Goal: Task Accomplishment & Management: Use online tool/utility

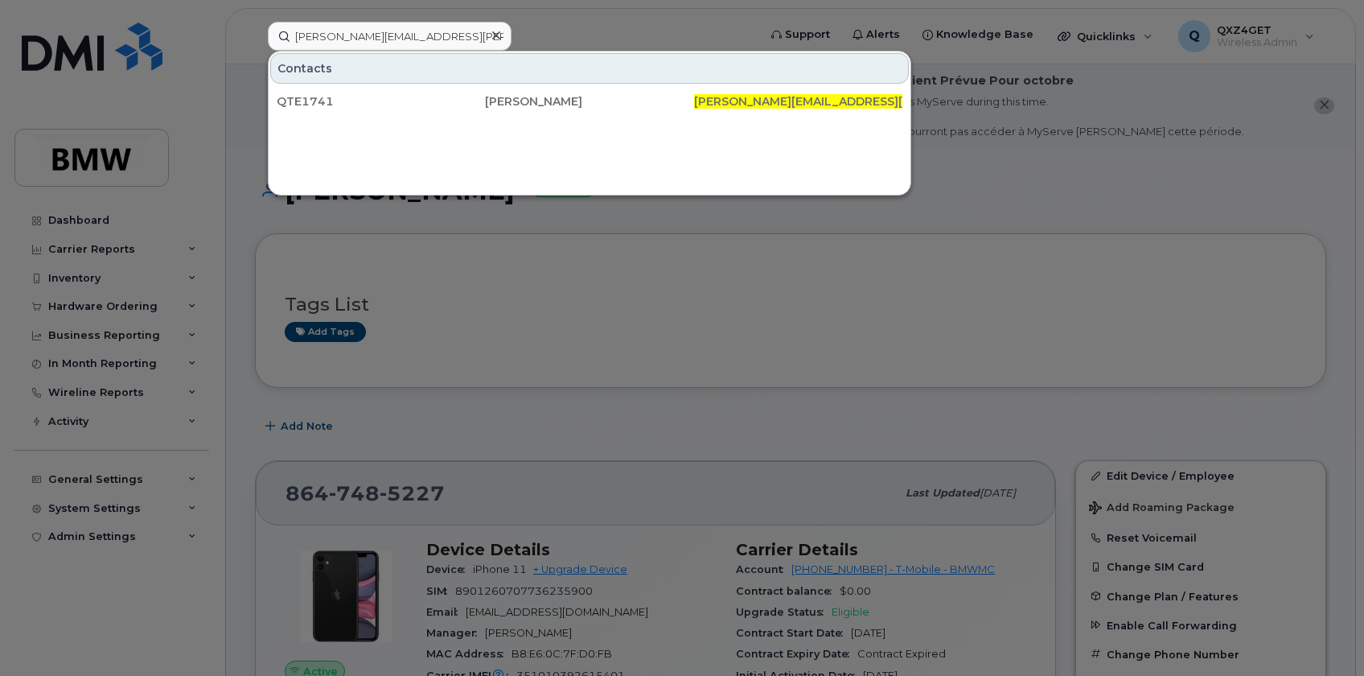
scroll to position [360, 0]
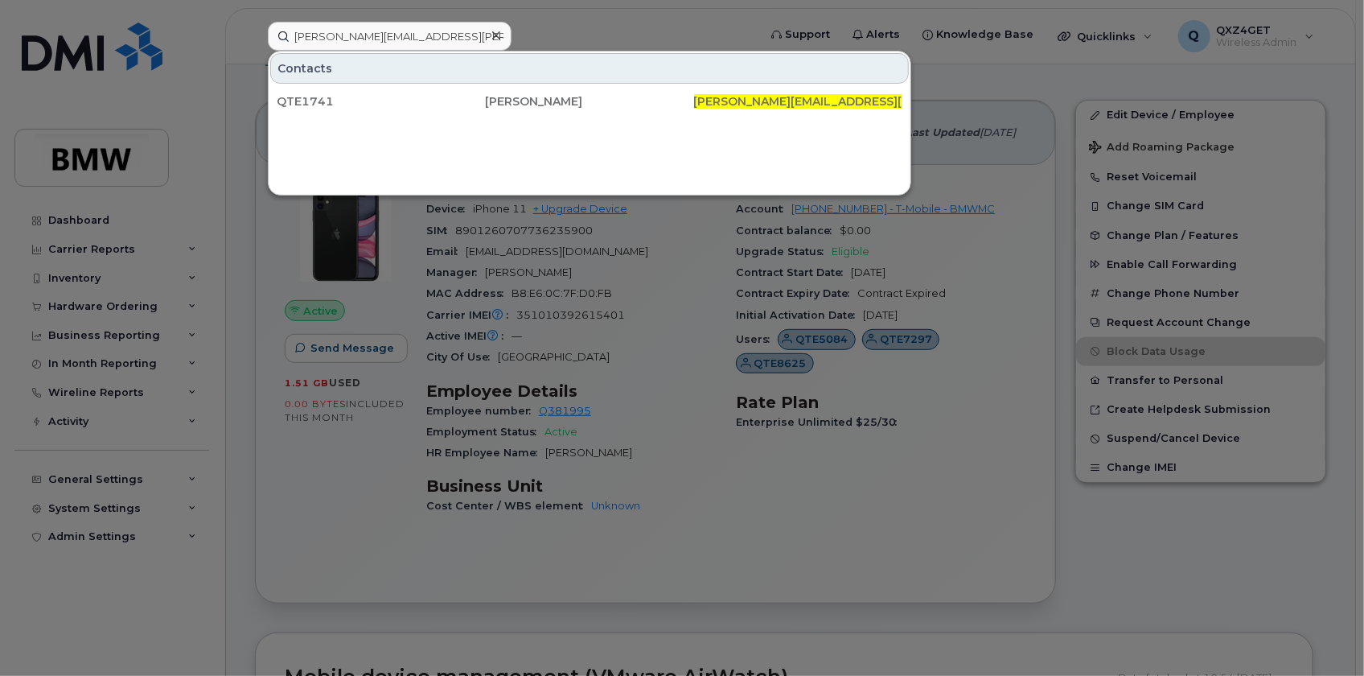
click at [495, 33] on icon at bounding box center [496, 35] width 8 height 13
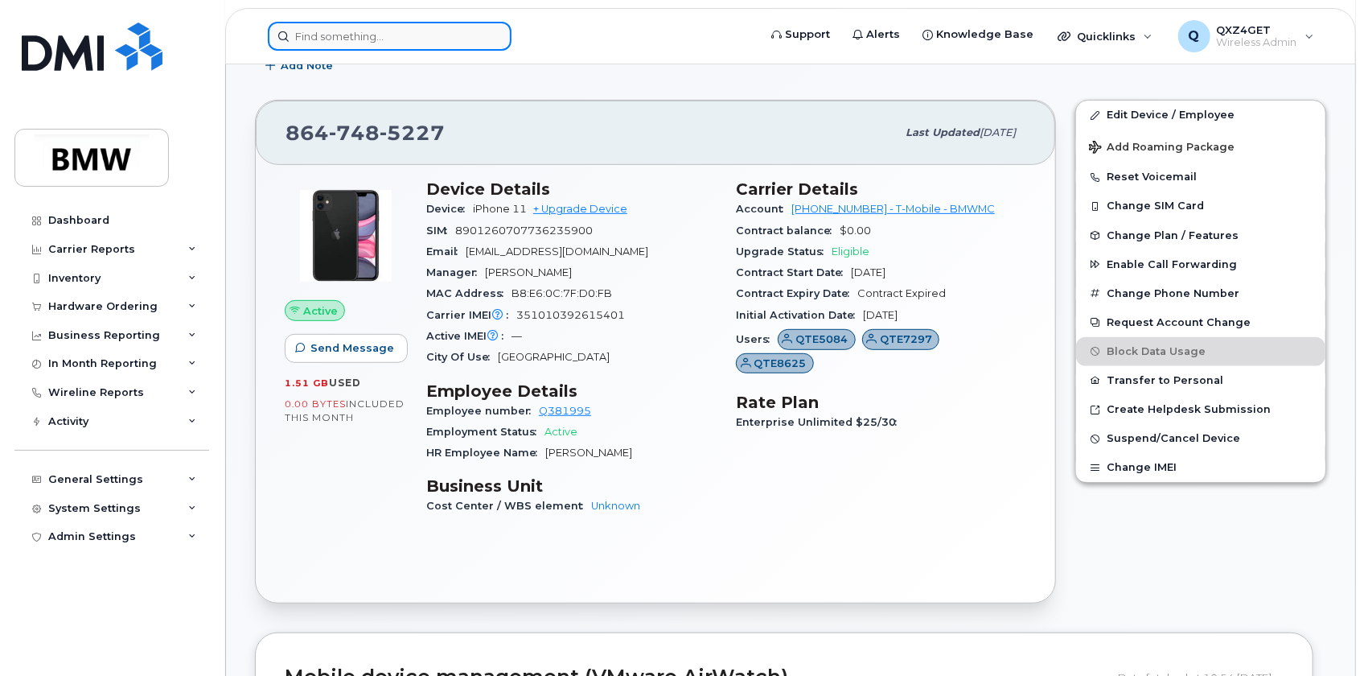
click at [413, 37] on input at bounding box center [390, 36] width 244 height 29
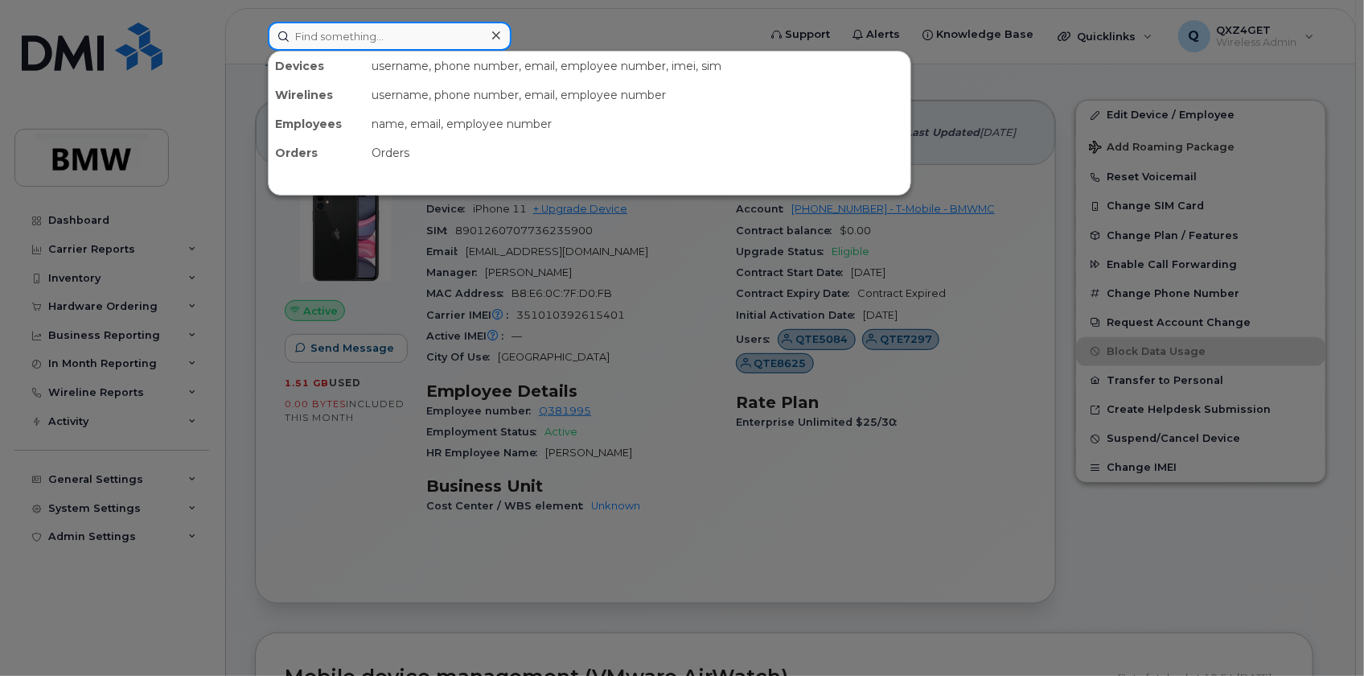
paste input "8644510257"
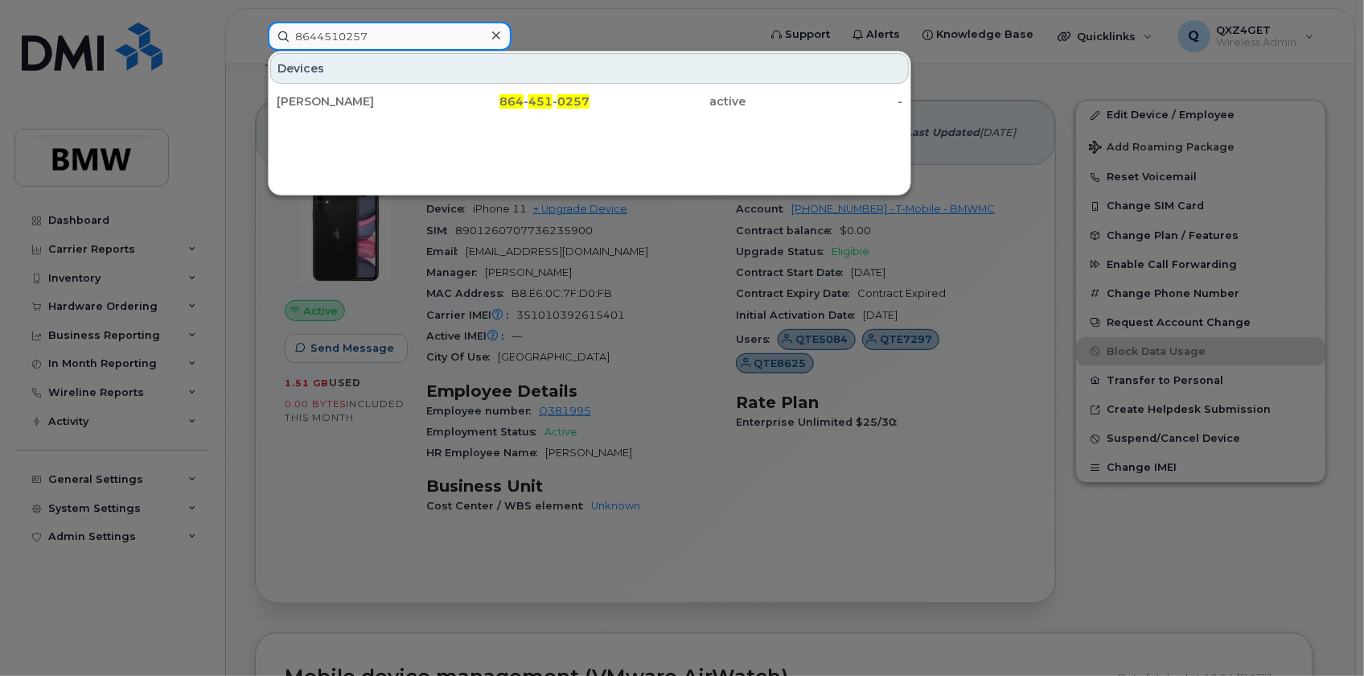
type input "8644510257"
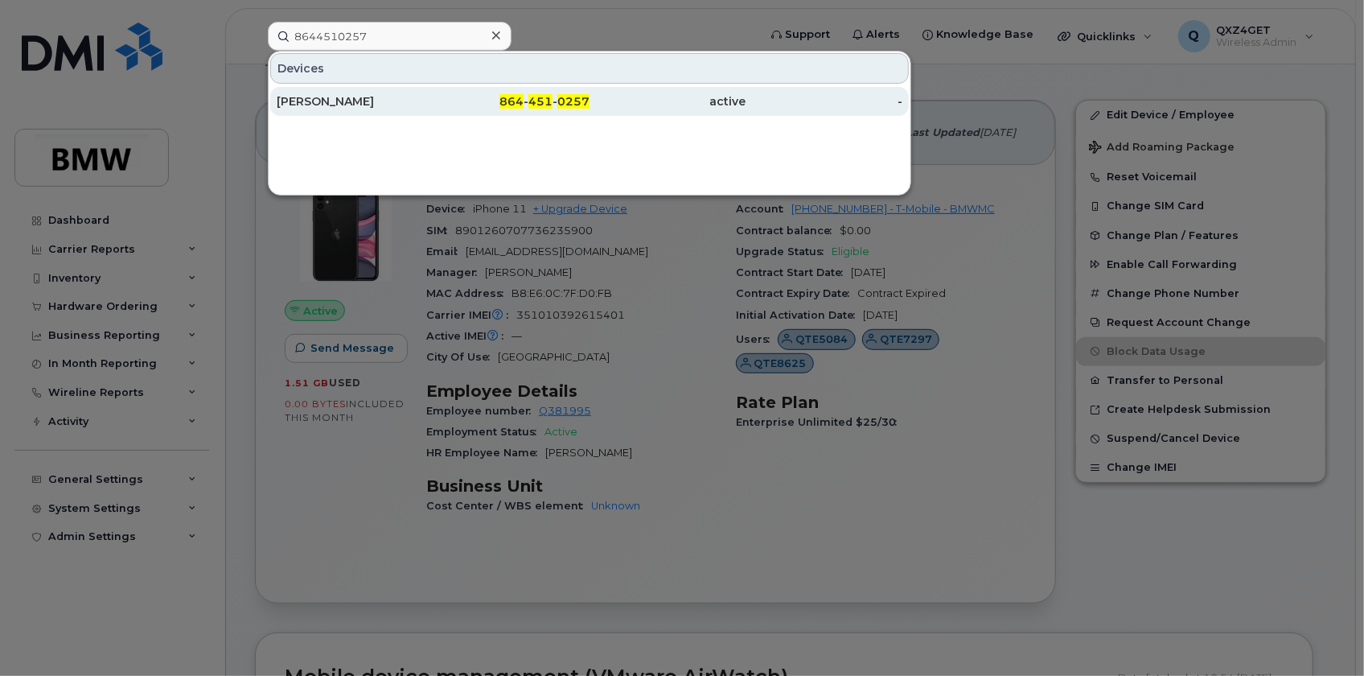
click at [342, 102] on div "Justin Greene" at bounding box center [355, 101] width 157 height 16
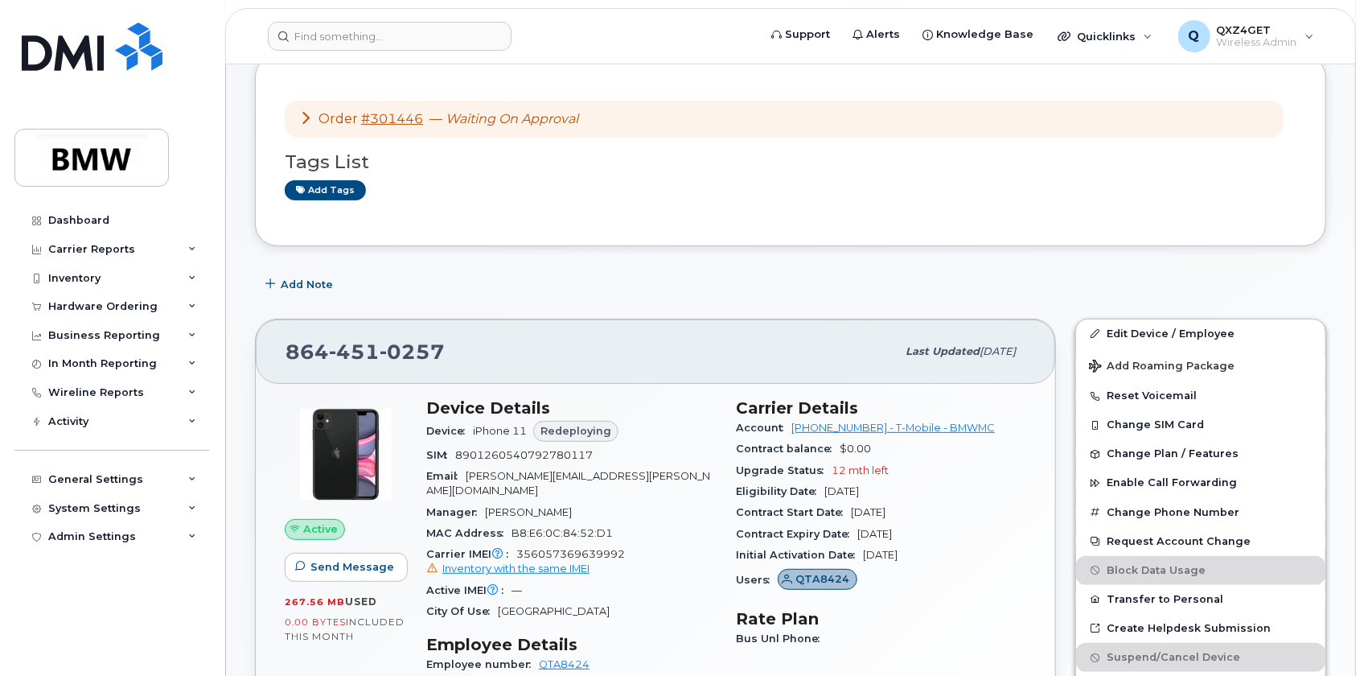
scroll to position [219, 0]
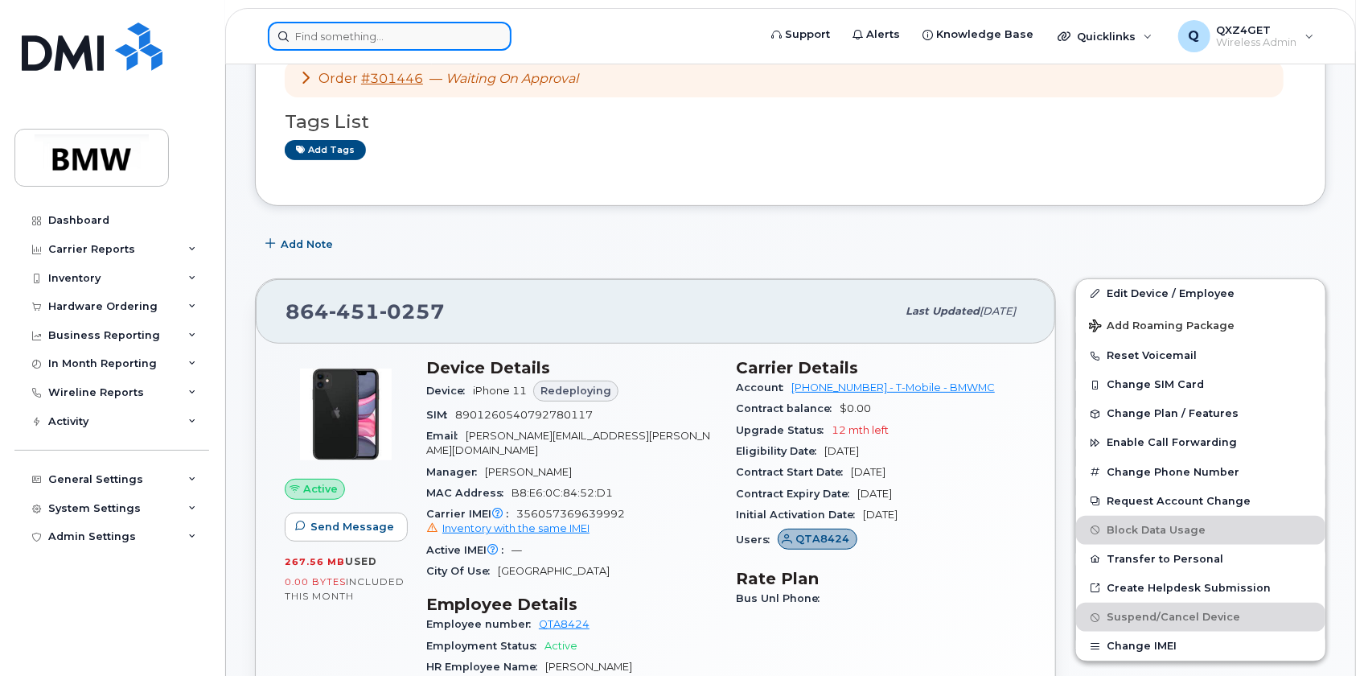
click at [352, 34] on input at bounding box center [390, 36] width 244 height 29
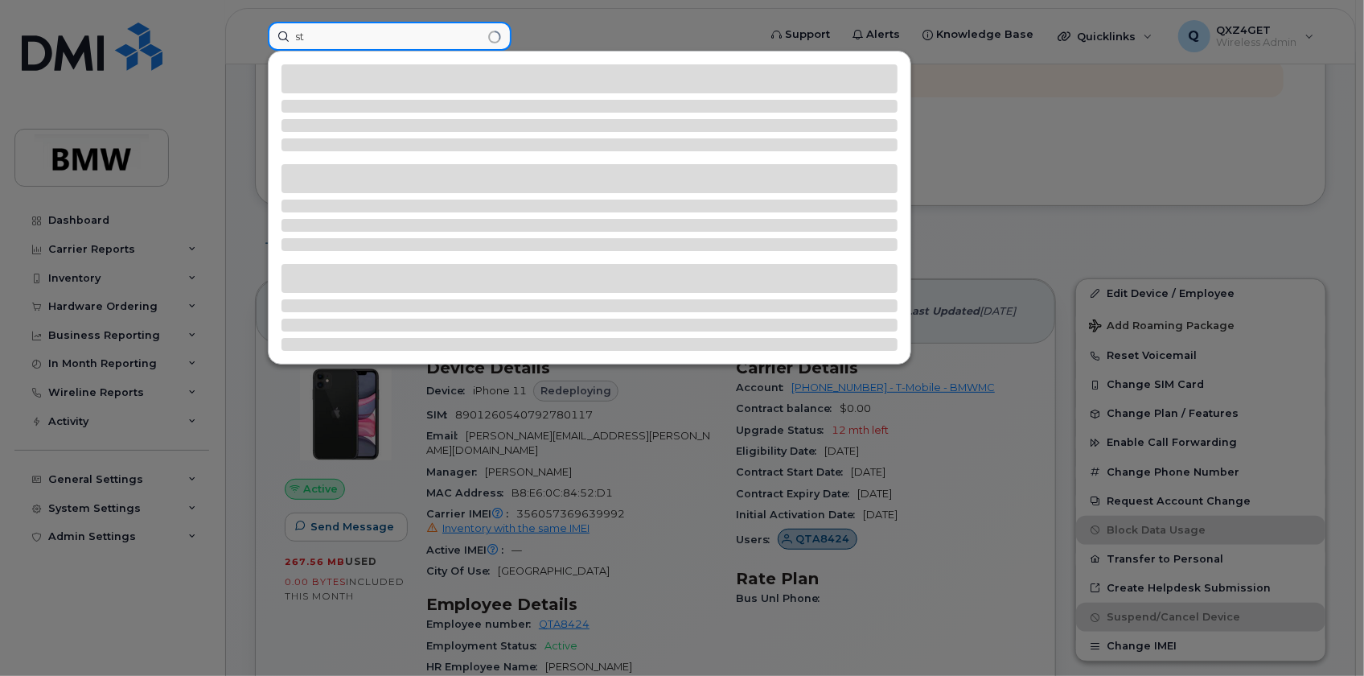
type input "s"
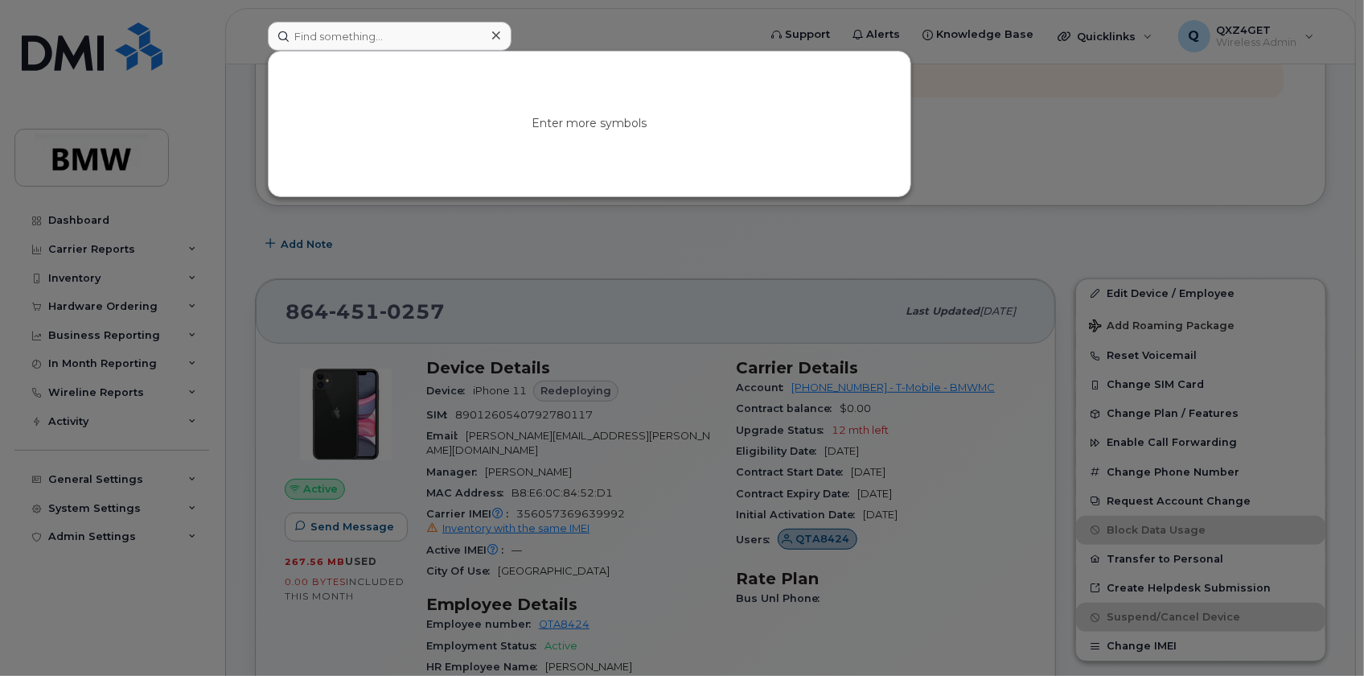
click at [1058, 161] on div at bounding box center [682, 338] width 1364 height 676
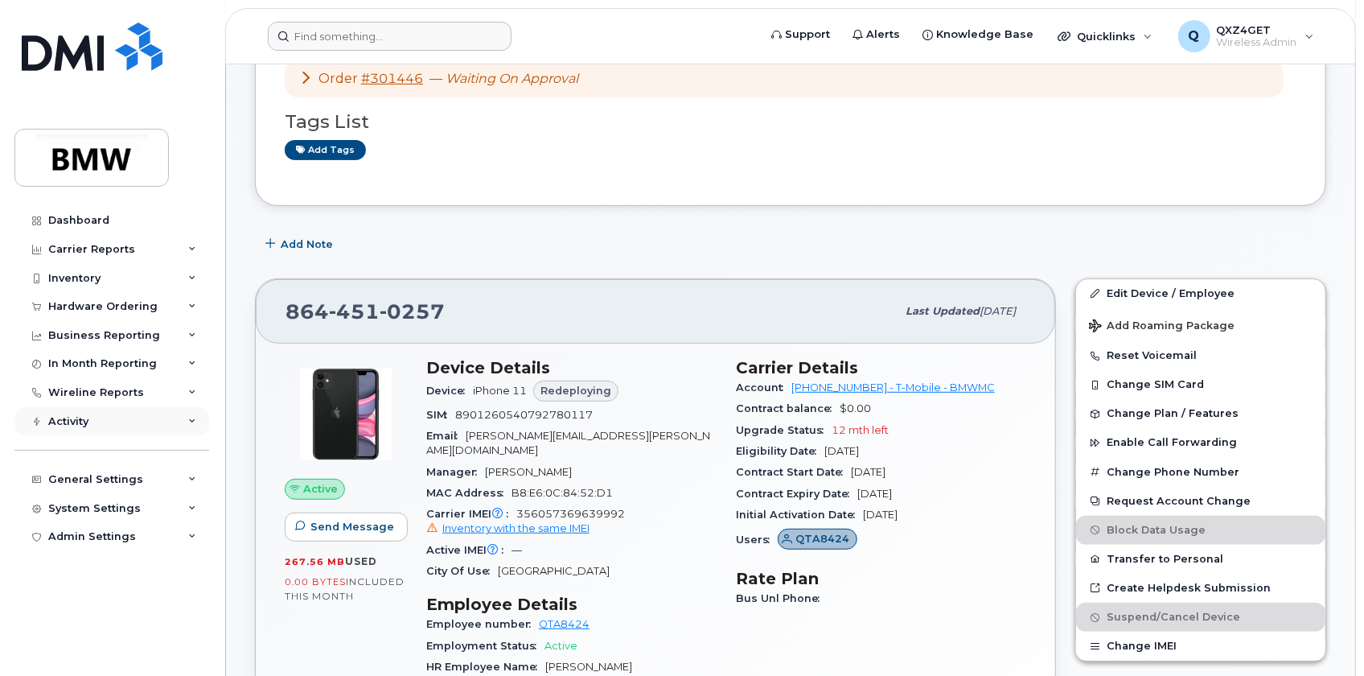
click at [88, 418] on div "Activity" at bounding box center [68, 421] width 40 height 13
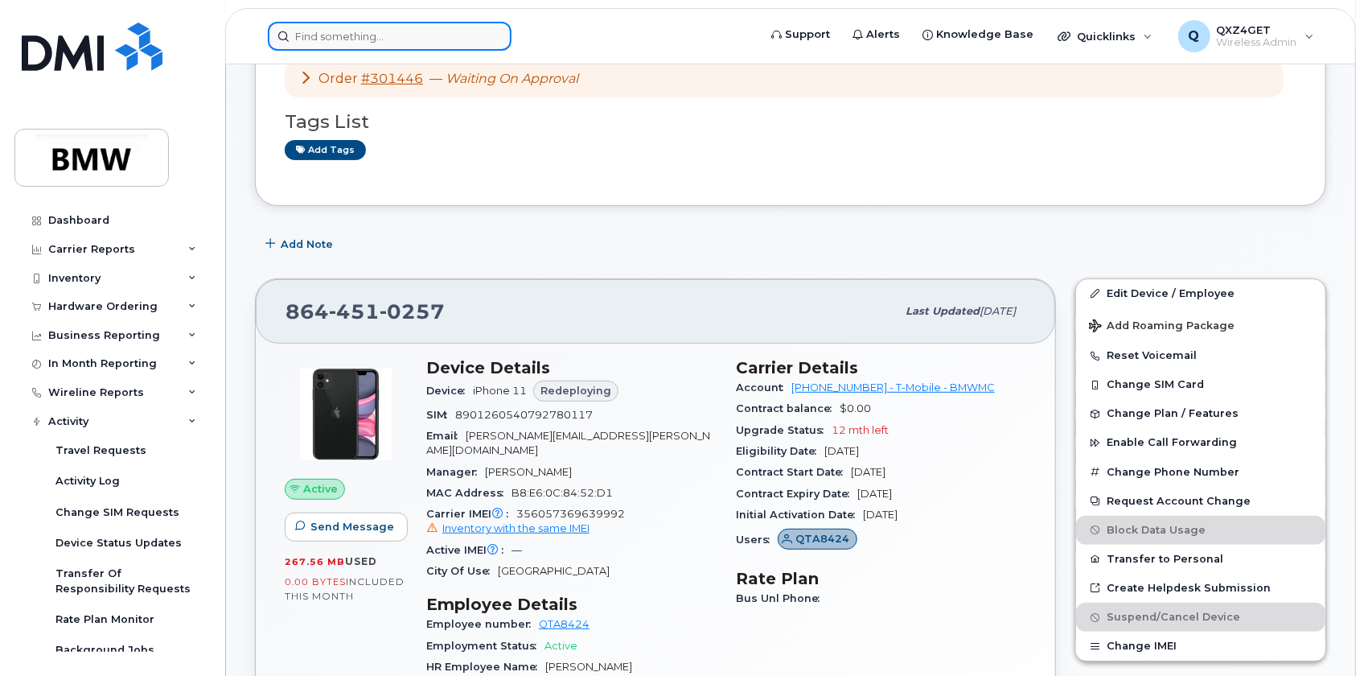
click at [377, 40] on input at bounding box center [390, 36] width 244 height 29
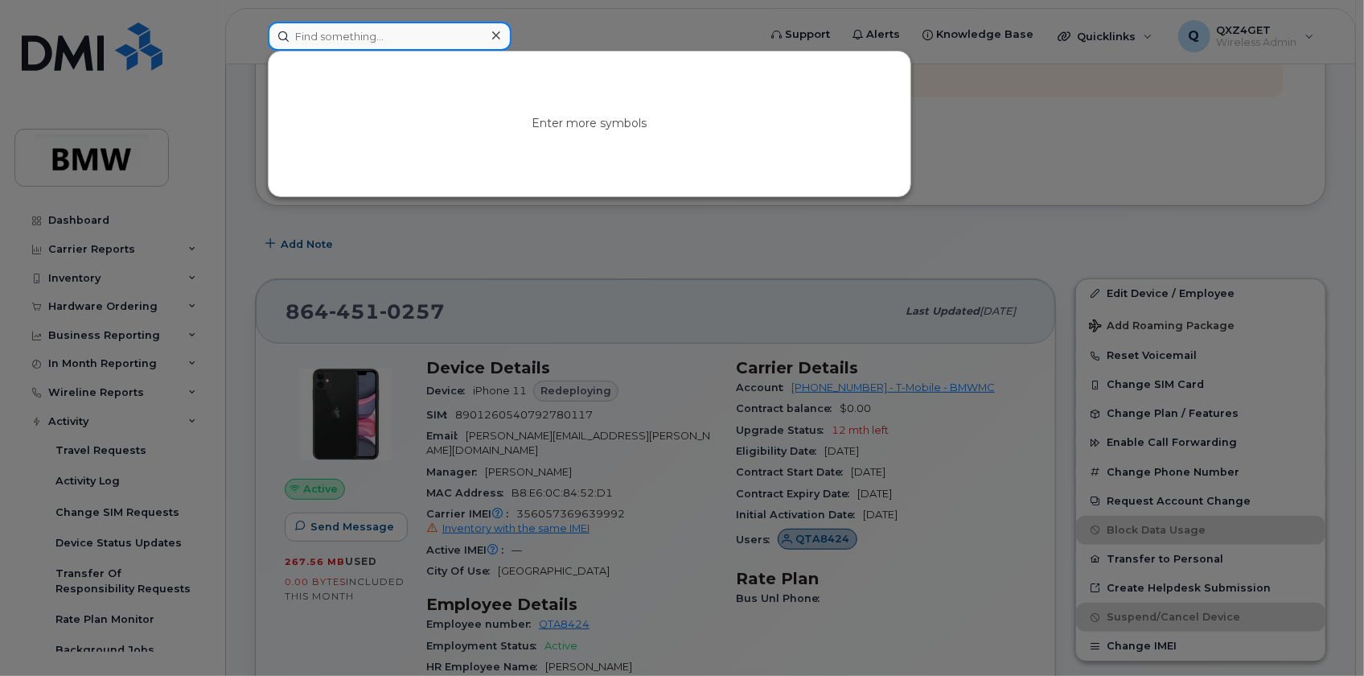
paste input "8643576385"
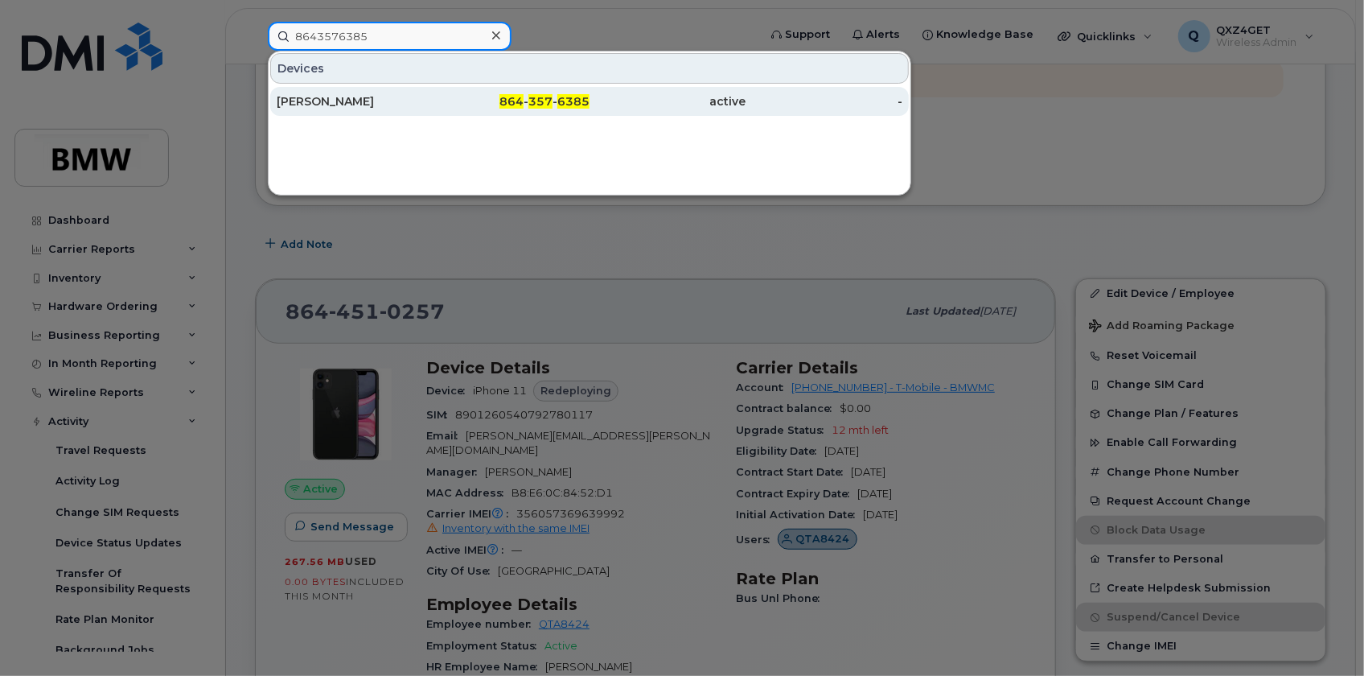
type input "8643576385"
click at [344, 102] on div "Matthew Dacus" at bounding box center [355, 101] width 157 height 16
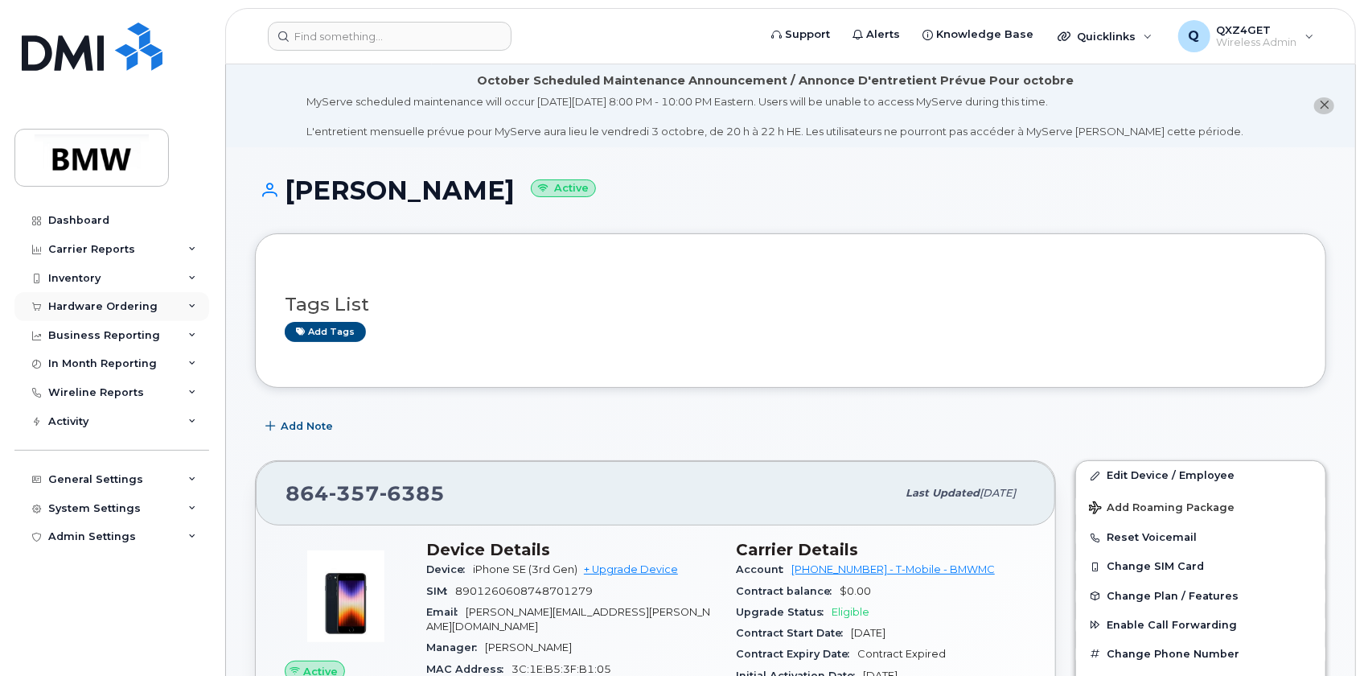
click at [72, 303] on div "Hardware Ordering" at bounding box center [102, 306] width 109 height 13
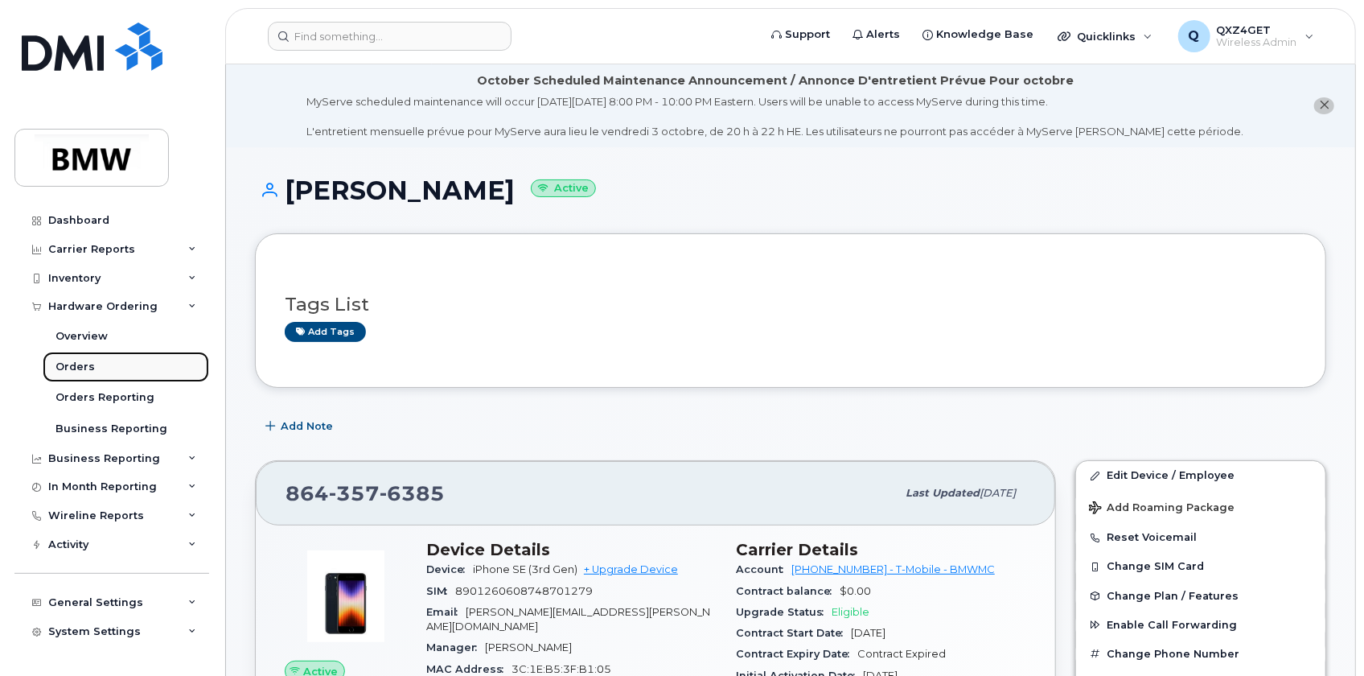
click at [80, 364] on div "Orders" at bounding box center [75, 367] width 39 height 14
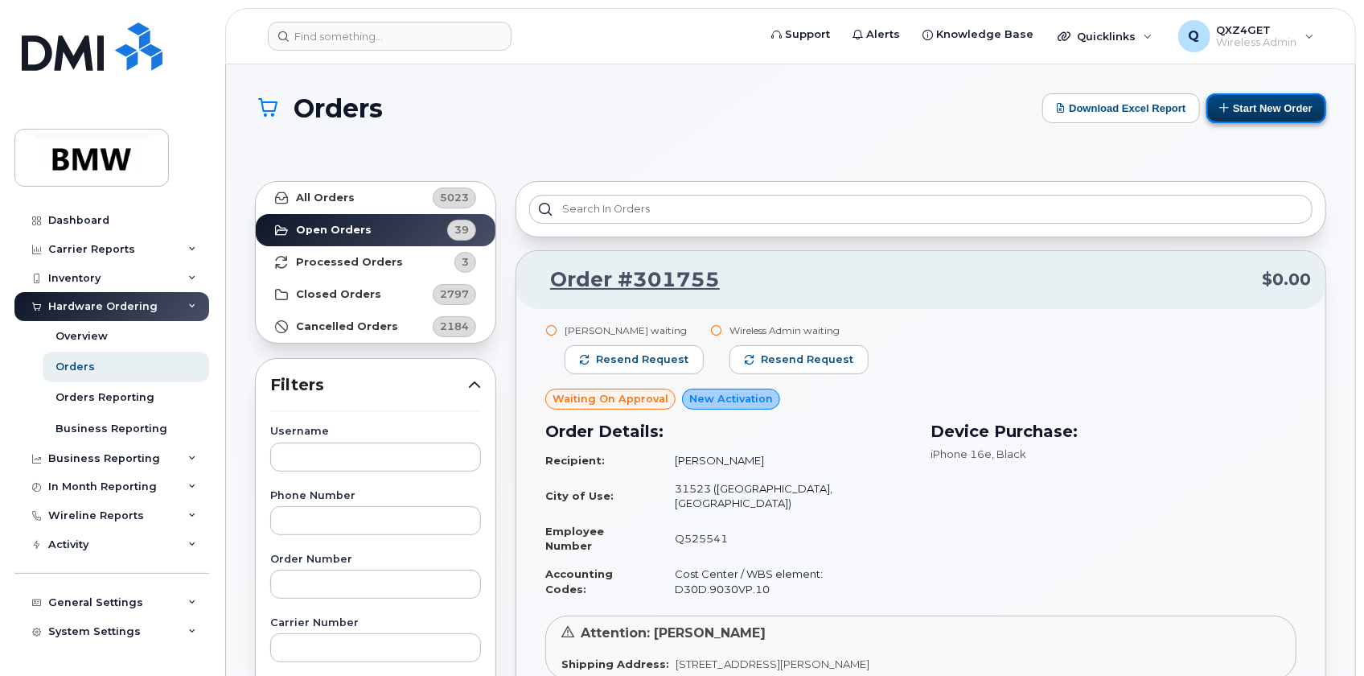
click at [1274, 107] on button "Start New Order" at bounding box center [1267, 108] width 120 height 30
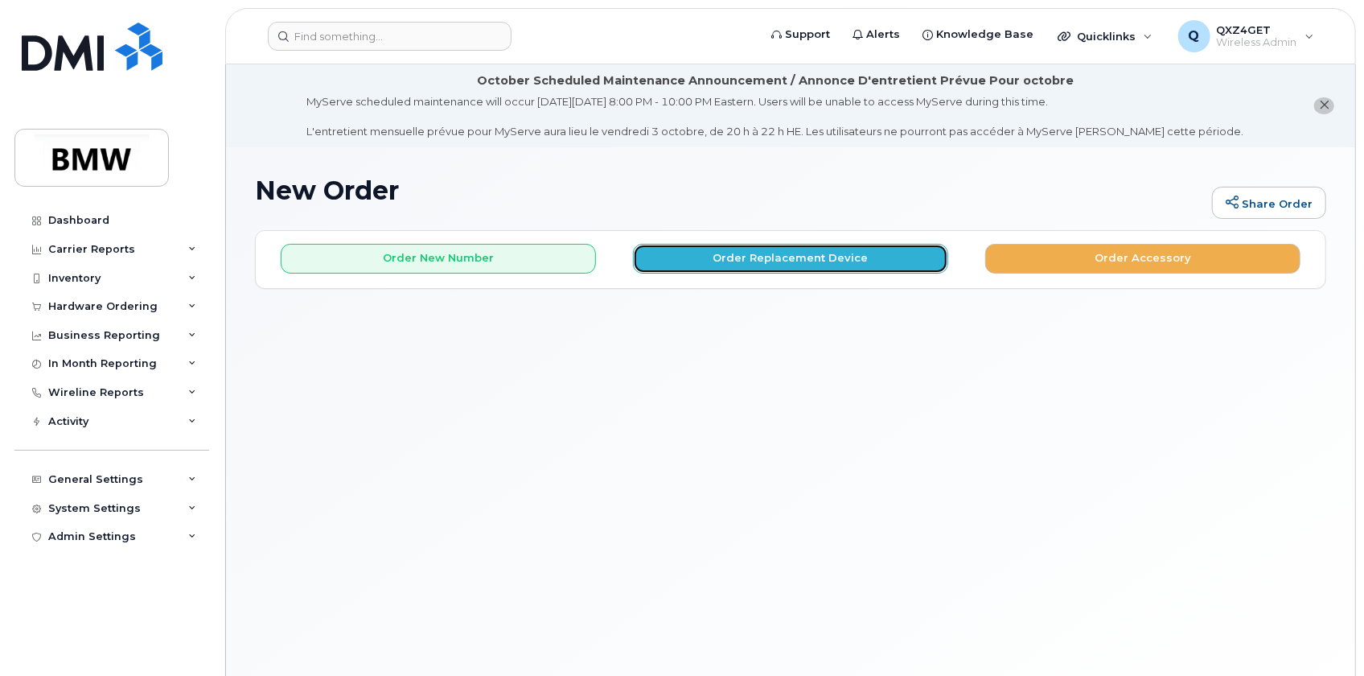
click at [804, 253] on button "Order Replacement Device" at bounding box center [790, 259] width 315 height 30
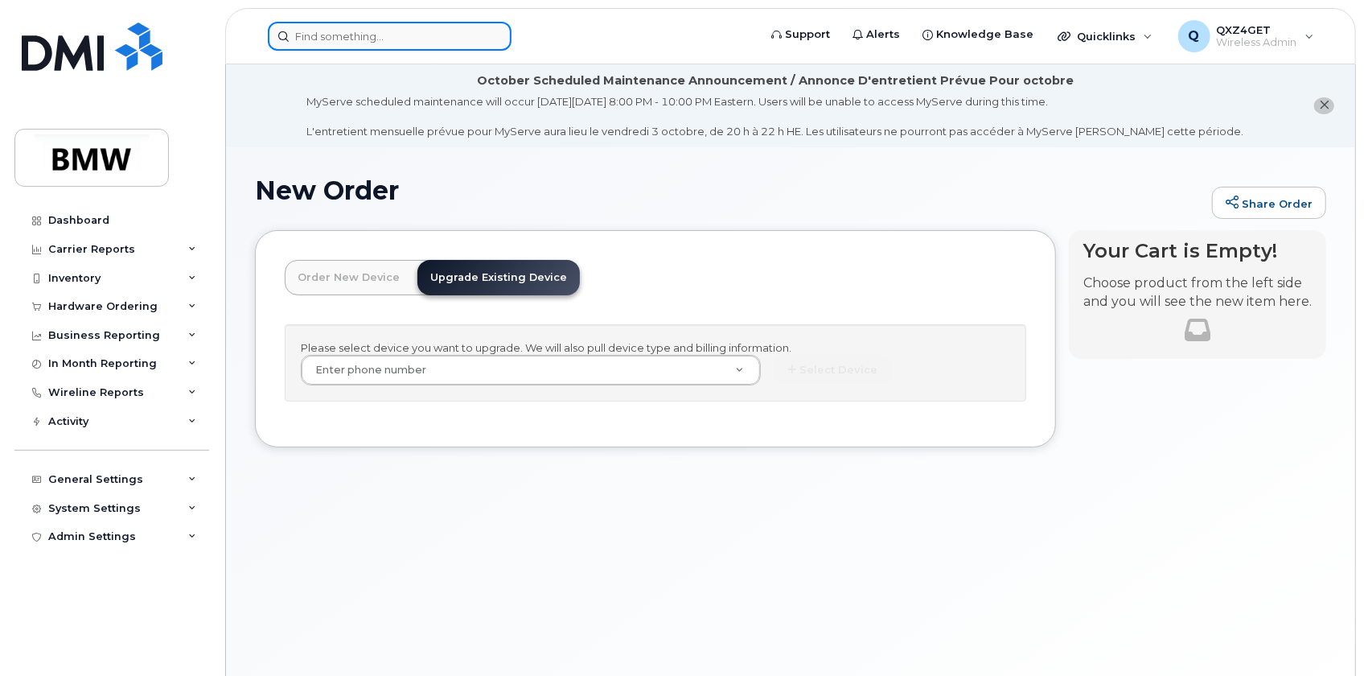
click at [345, 32] on input at bounding box center [390, 36] width 244 height 29
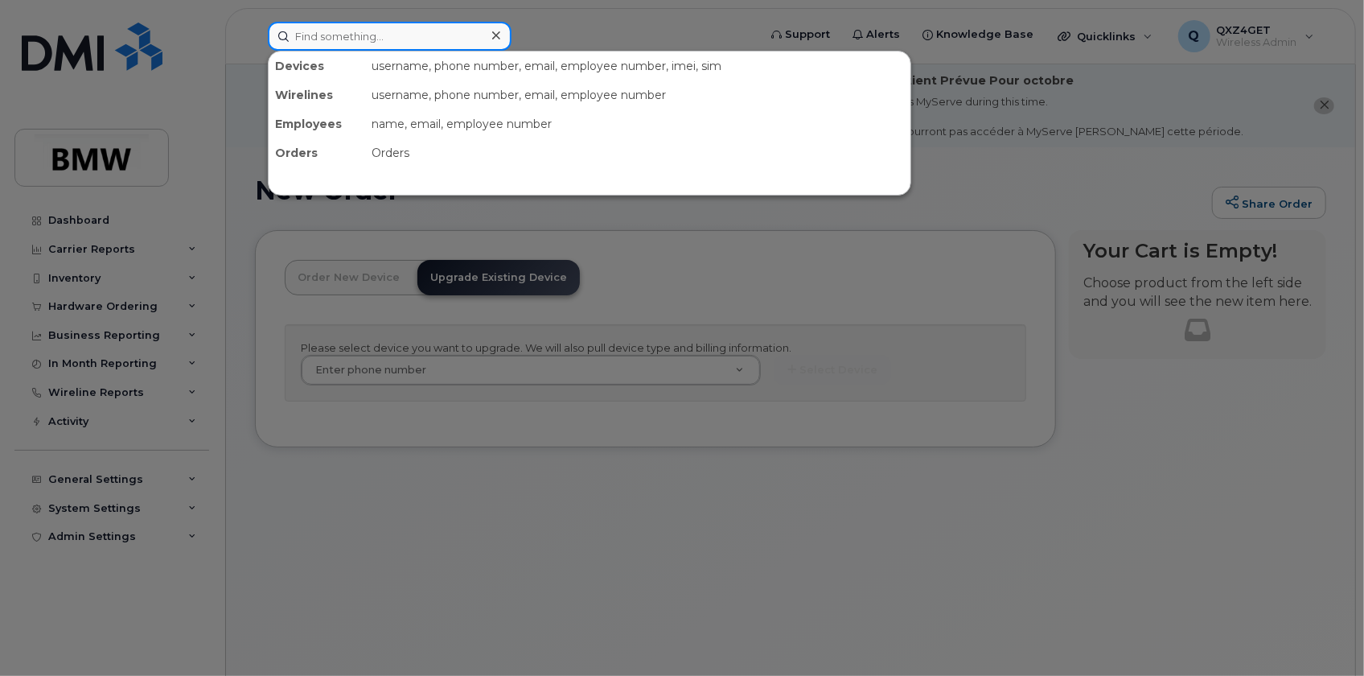
paste input "jeffrey.blanton@bmwmc.com"
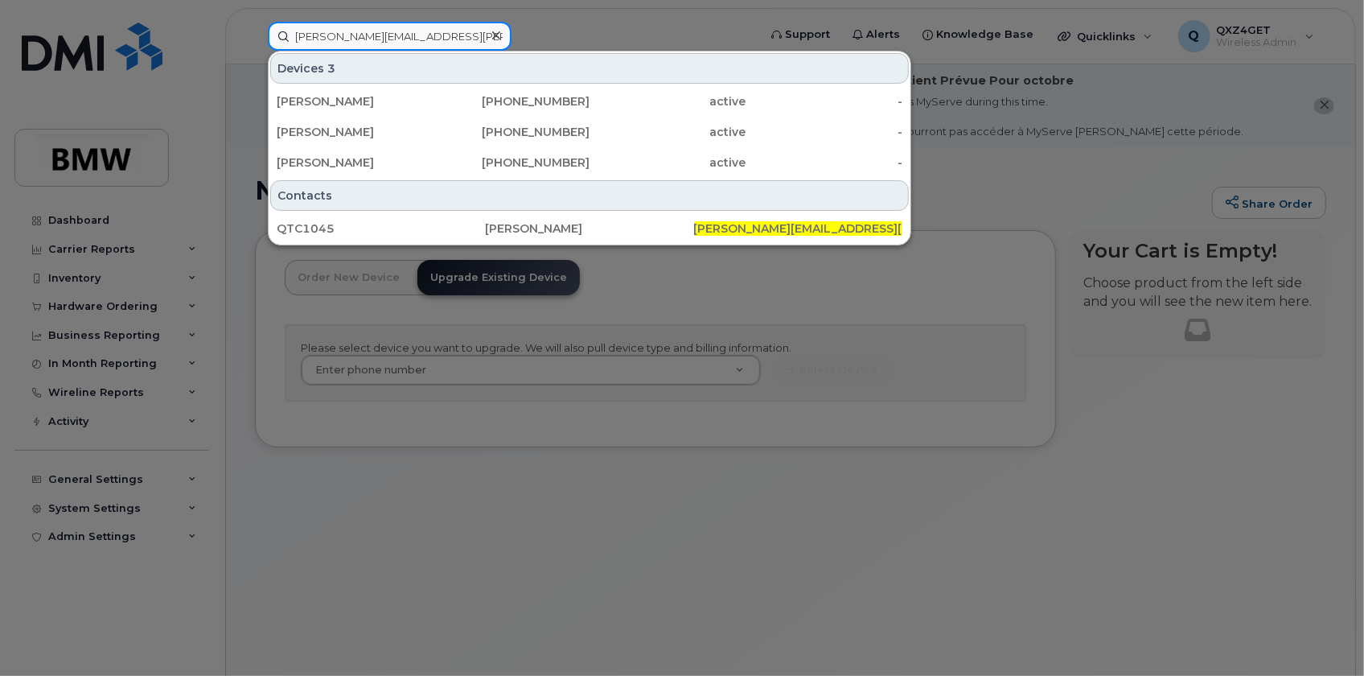
type input "jeffrey.blanton@bmwmc.com"
click at [492, 34] on icon at bounding box center [496, 35] width 8 height 13
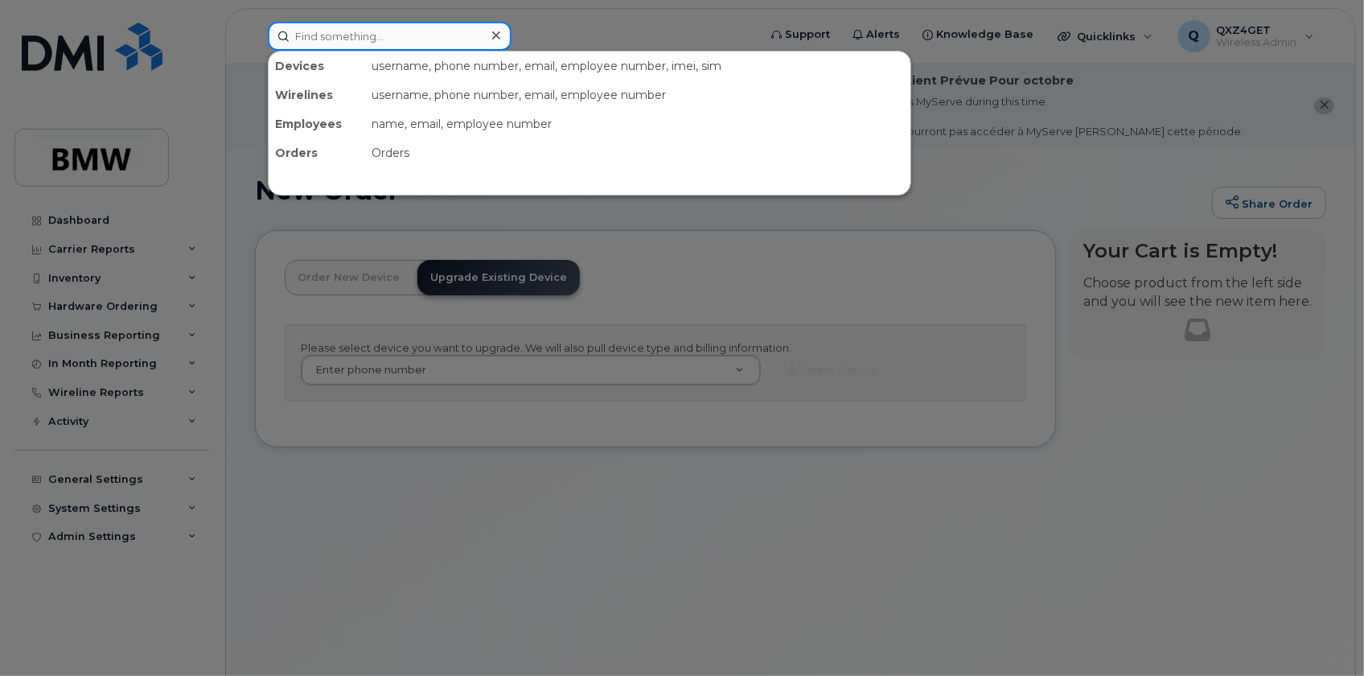
click at [348, 39] on input at bounding box center [390, 36] width 244 height 29
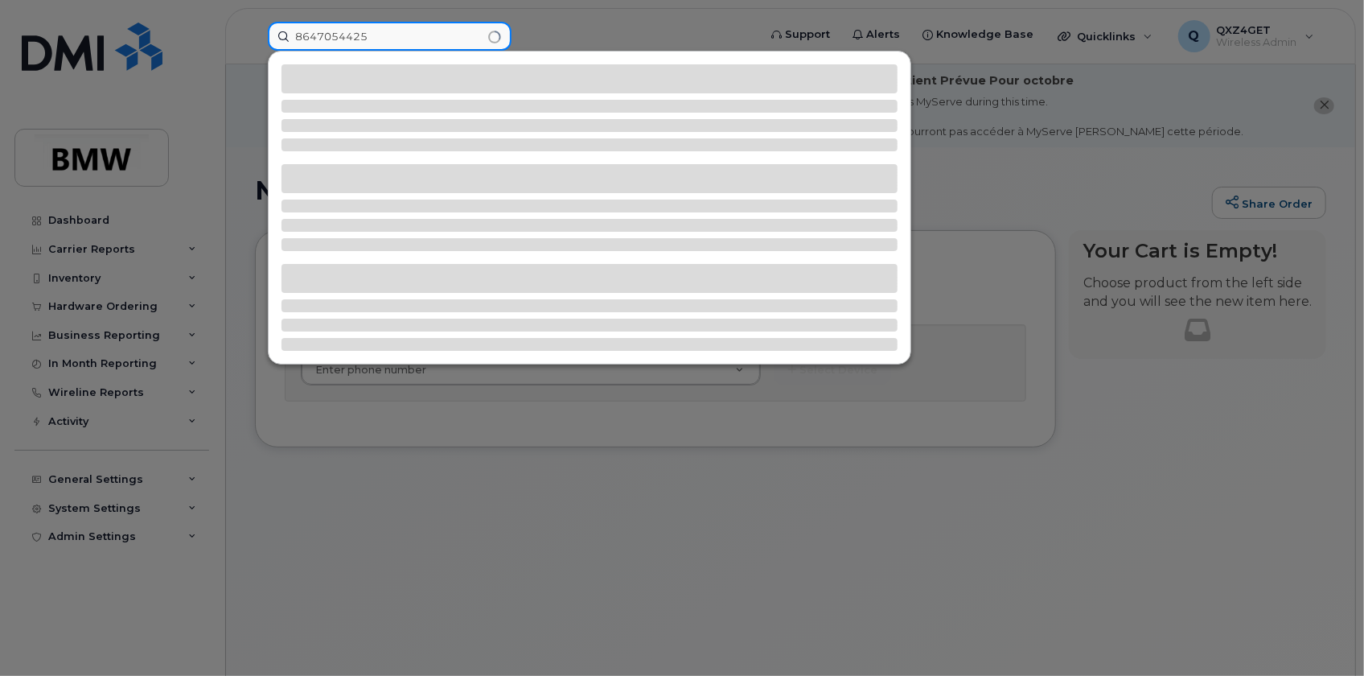
type input "8647054425"
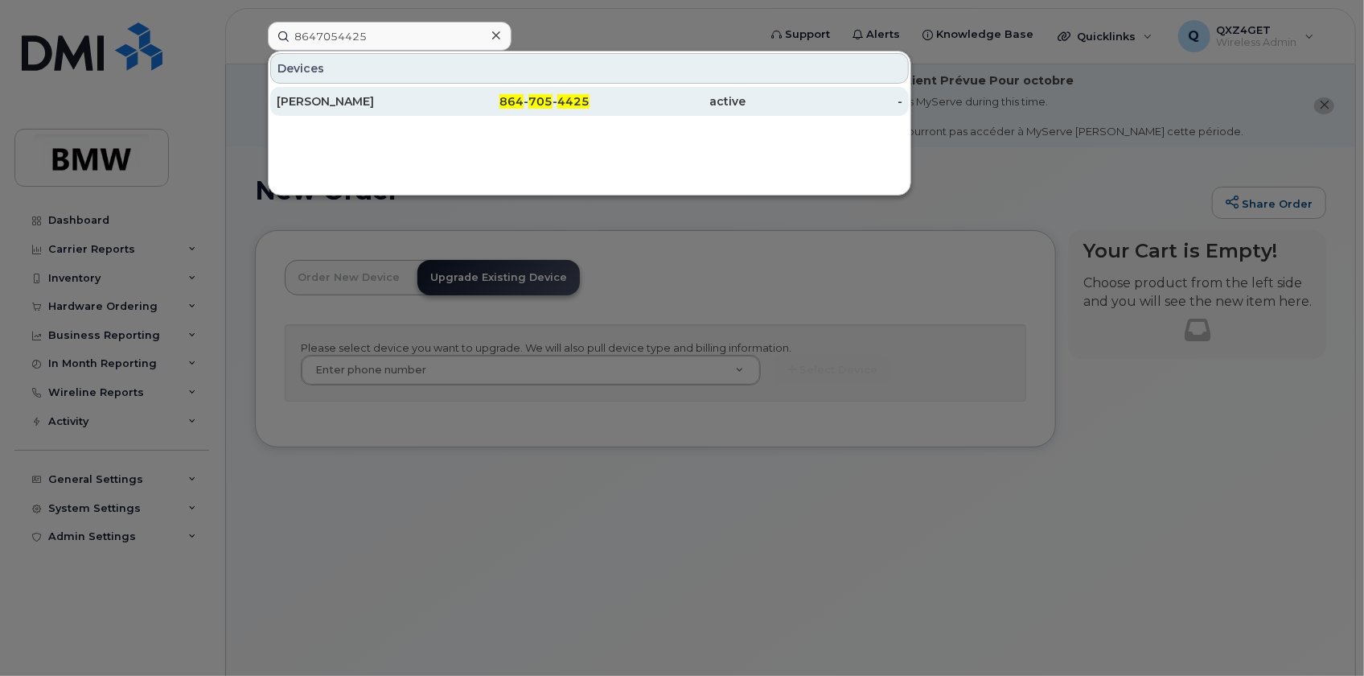
click at [372, 101] on div "[PERSON_NAME]" at bounding box center [355, 101] width 157 height 16
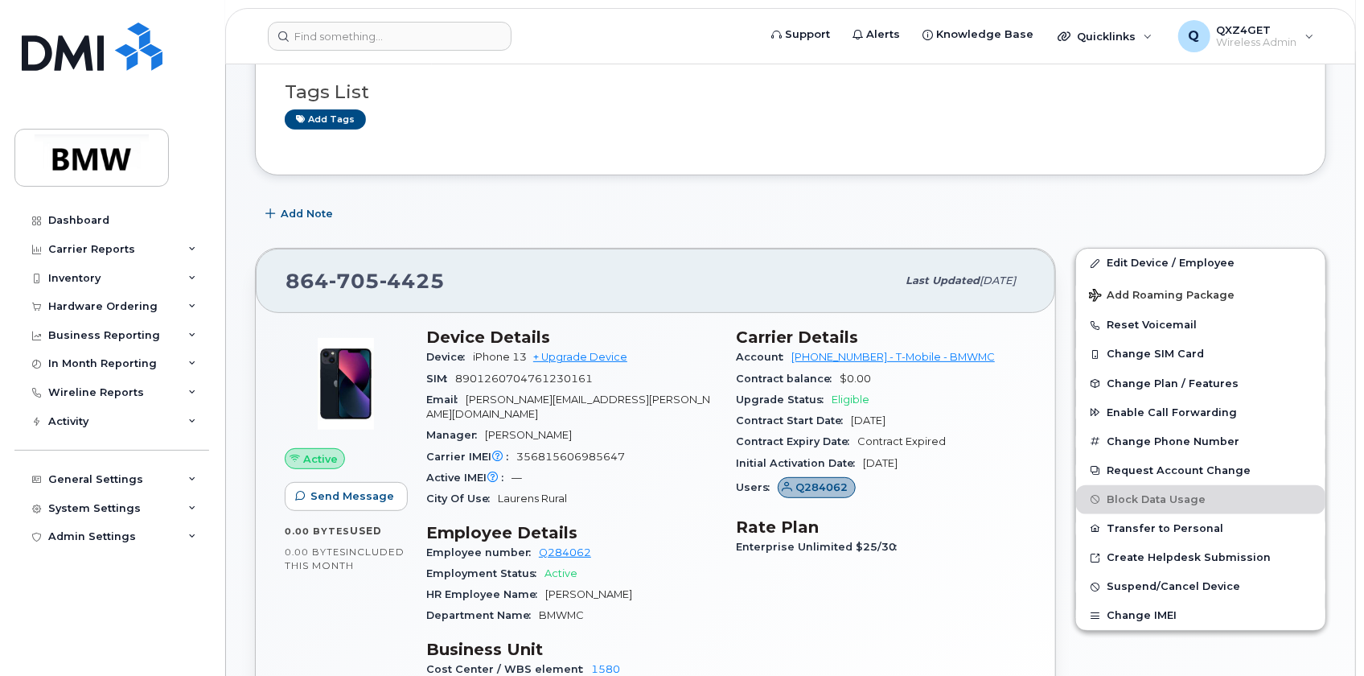
scroll to position [219, 0]
